Goal: Find specific page/section

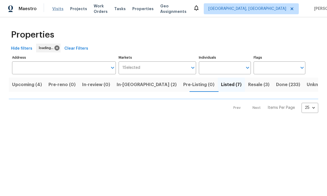
click at [59, 7] on span "Visits" at bounding box center [57, 8] width 11 height 5
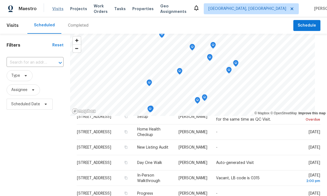
scroll to position [82, 0]
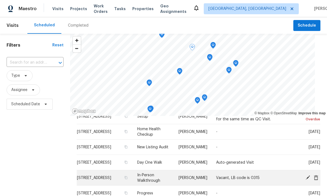
click at [103, 172] on td "[STREET_ADDRESS]" at bounding box center [105, 177] width 56 height 15
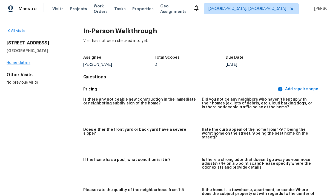
click at [25, 63] on link "Home details" at bounding box center [19, 63] width 24 height 4
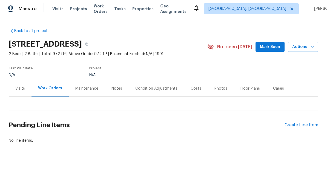
click at [24, 88] on div "Visits" at bounding box center [20, 88] width 10 height 5
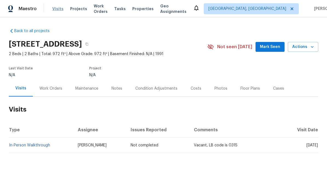
click at [55, 9] on span "Visits" at bounding box center [57, 8] width 11 height 5
